Goal: Transaction & Acquisition: Purchase product/service

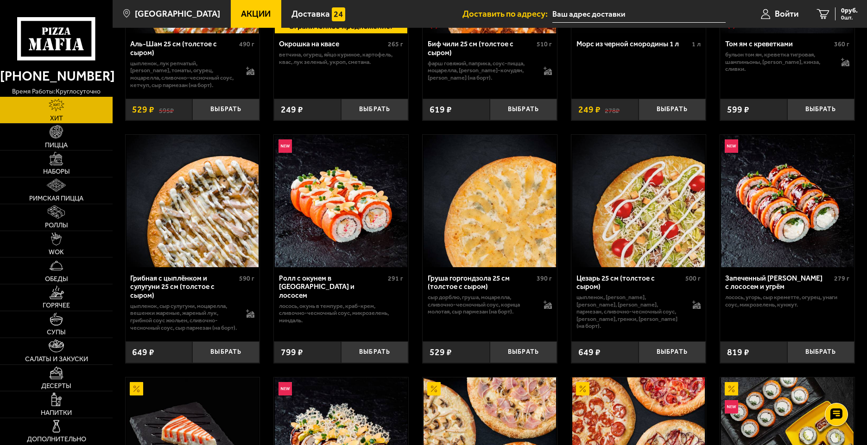
scroll to position [185, 0]
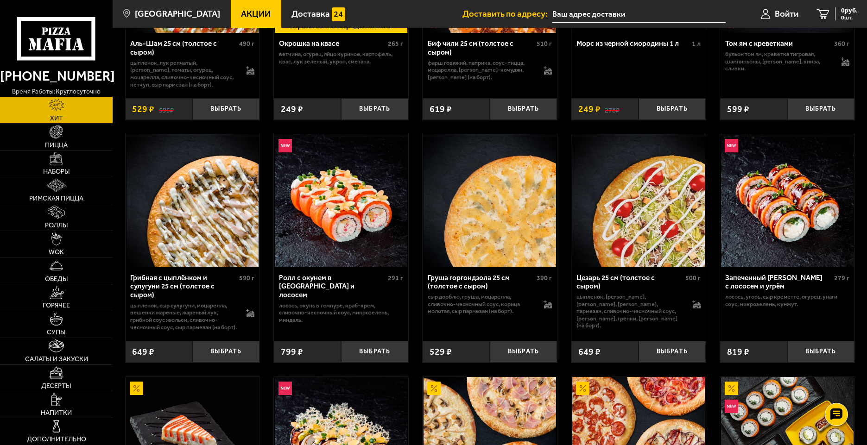
click at [241, 10] on span "Акции" at bounding box center [256, 14] width 30 height 9
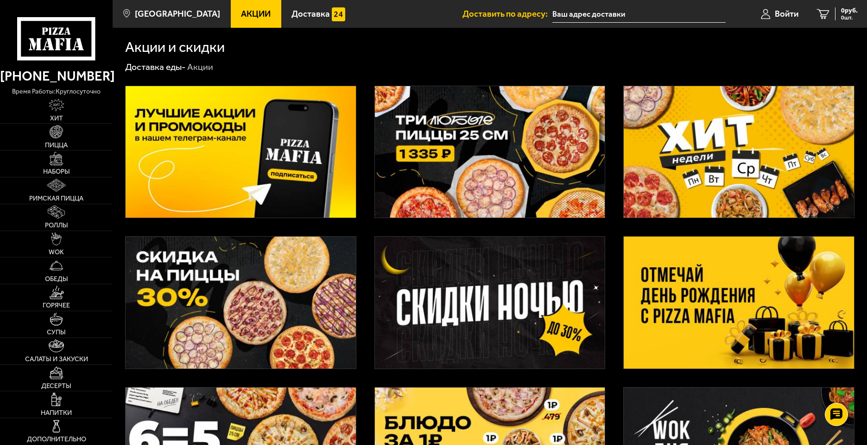
click at [550, 292] on img at bounding box center [490, 303] width 230 height 132
click at [730, 288] on img at bounding box center [739, 303] width 230 height 132
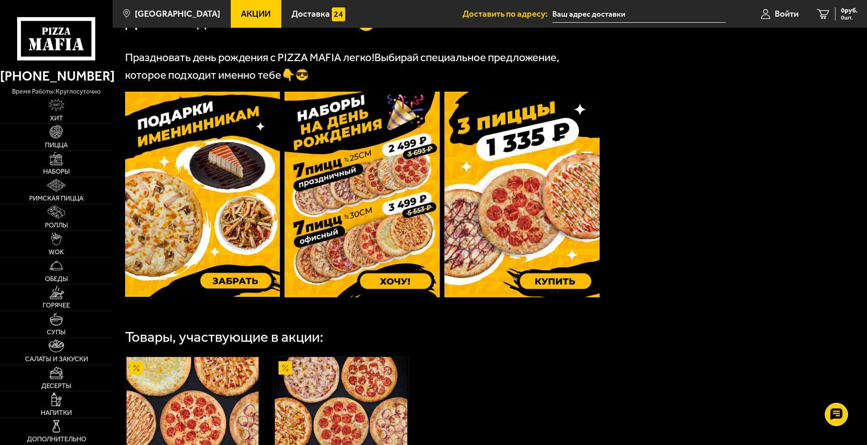
scroll to position [278, 0]
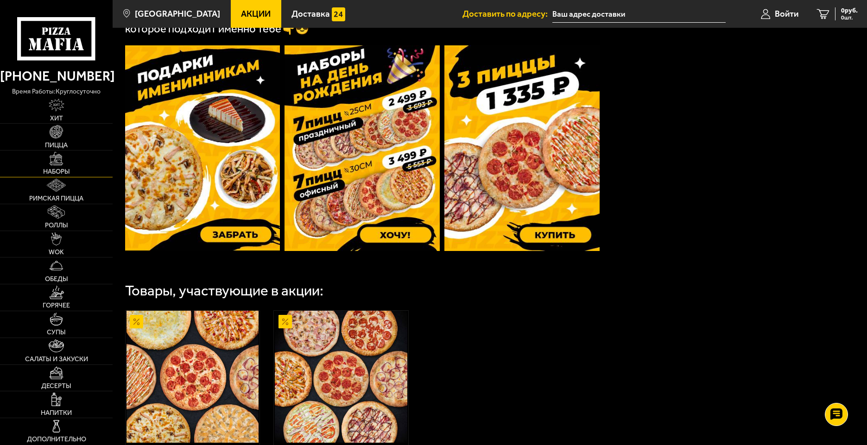
click at [79, 158] on link "Наборы" at bounding box center [56, 164] width 113 height 26
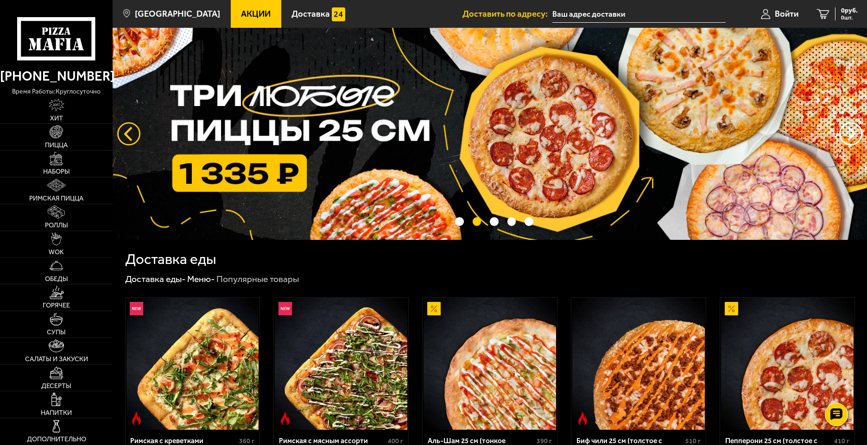
click at [125, 133] on button "следующий" at bounding box center [128, 133] width 23 height 23
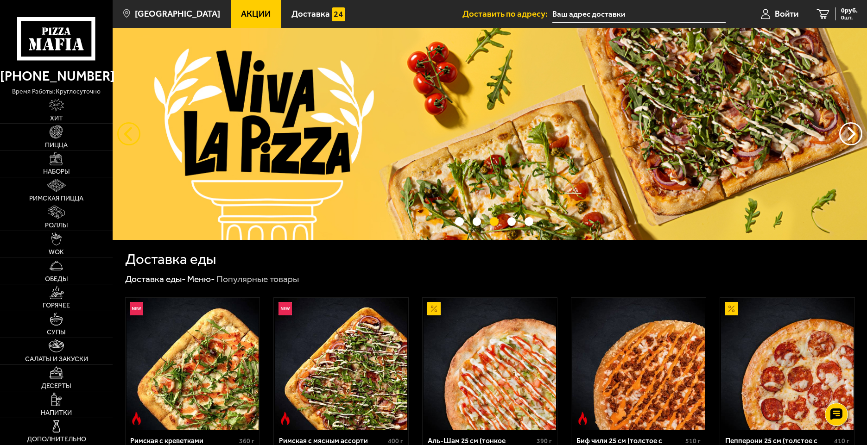
click at [126, 129] on button "следующий" at bounding box center [128, 133] width 23 height 23
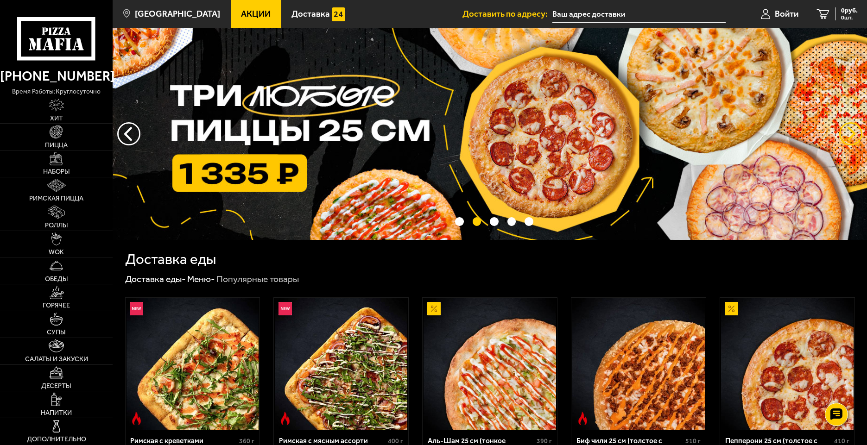
click at [848, 131] on button "предыдущий" at bounding box center [850, 133] width 23 height 23
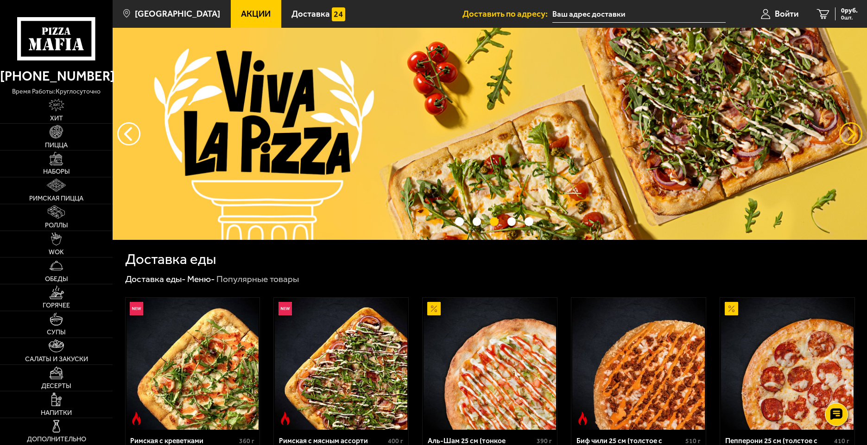
click at [848, 131] on button "предыдущий" at bounding box center [850, 133] width 23 height 23
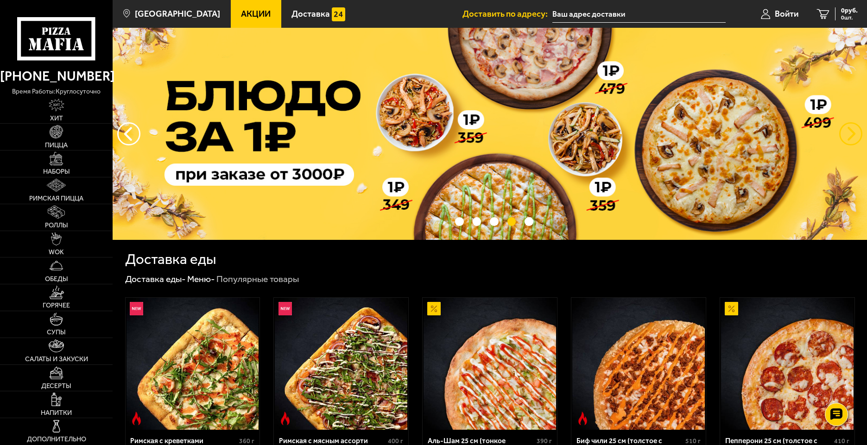
click at [848, 131] on button "предыдущий" at bounding box center [850, 133] width 23 height 23
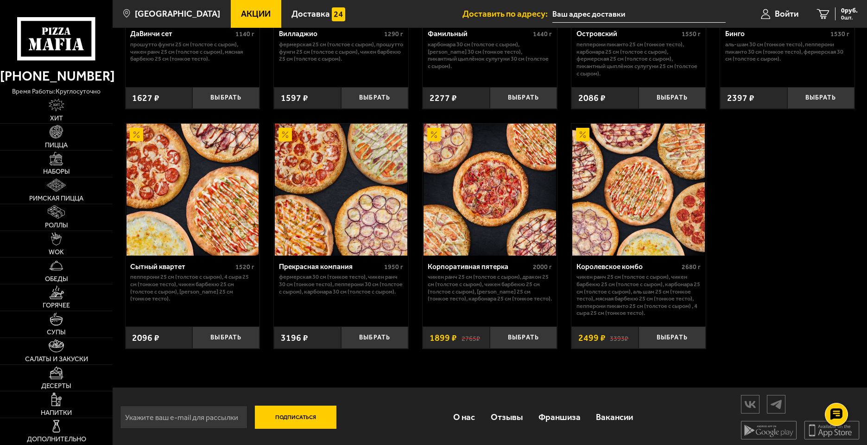
scroll to position [856, 0]
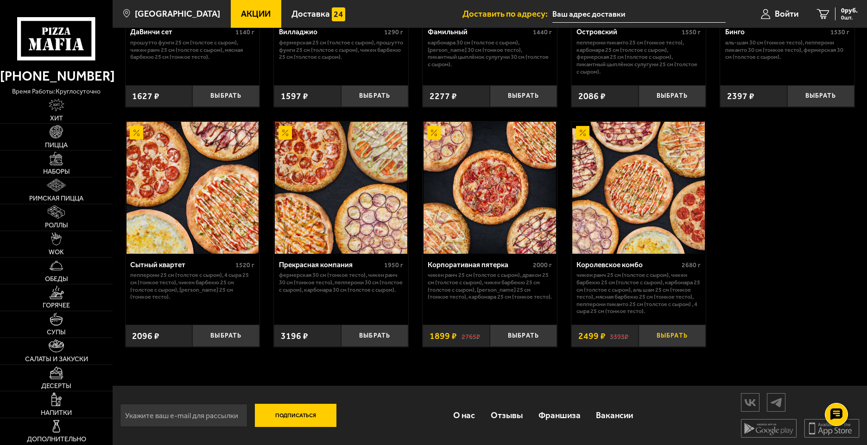
click at [660, 338] on button "Выбрать" at bounding box center [672, 336] width 67 height 22
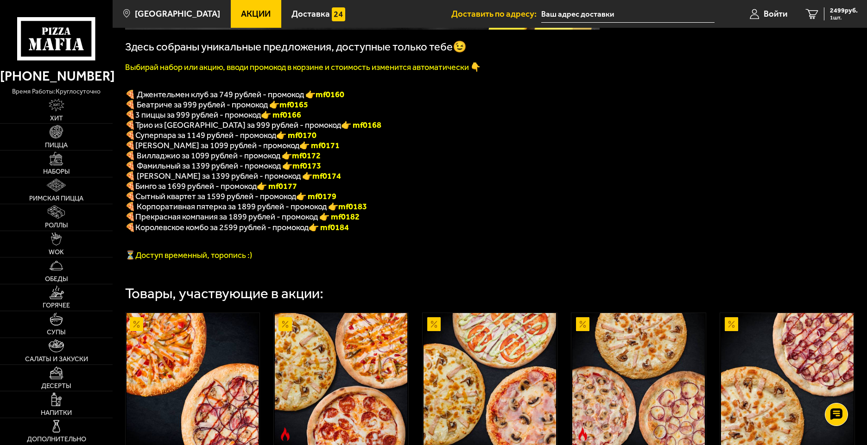
scroll to position [0, 0]
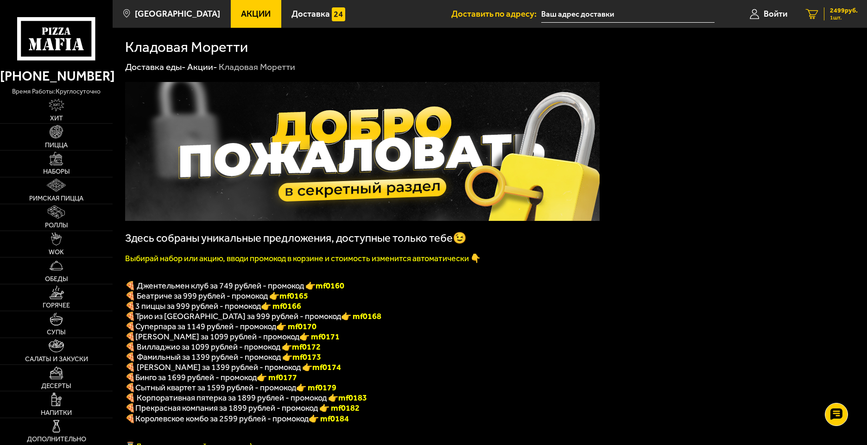
click at [840, 13] on span "2499 руб." at bounding box center [844, 10] width 28 height 6
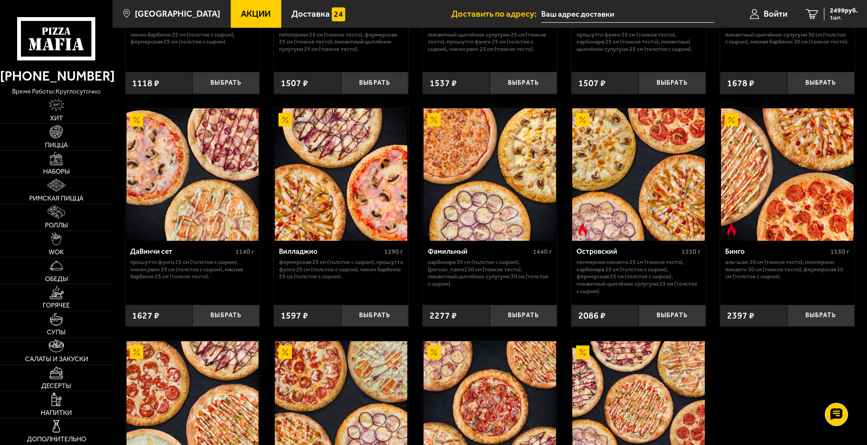
scroll to position [856, 0]
